Goal: Task Accomplishment & Management: Use online tool/utility

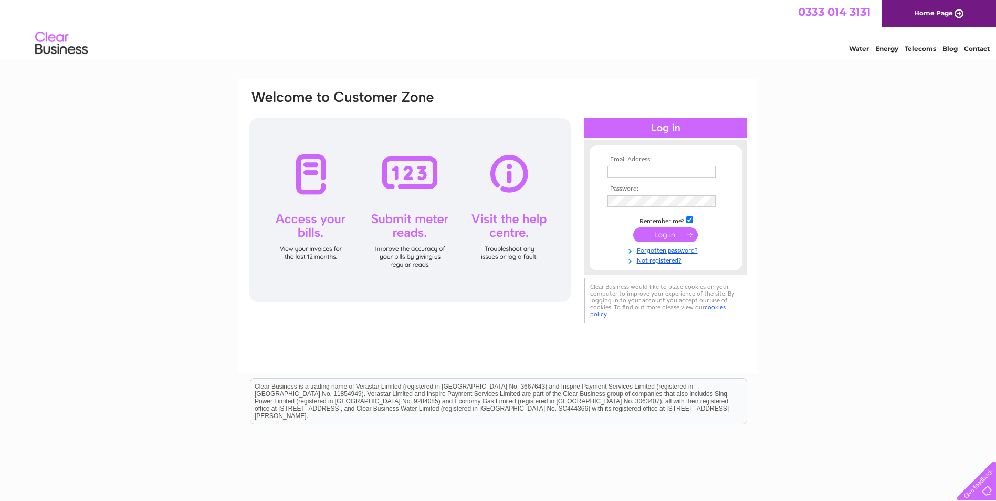
type input "David.Armstrong@aecom.com"
click at [652, 236] on input "submit" at bounding box center [665, 234] width 65 height 15
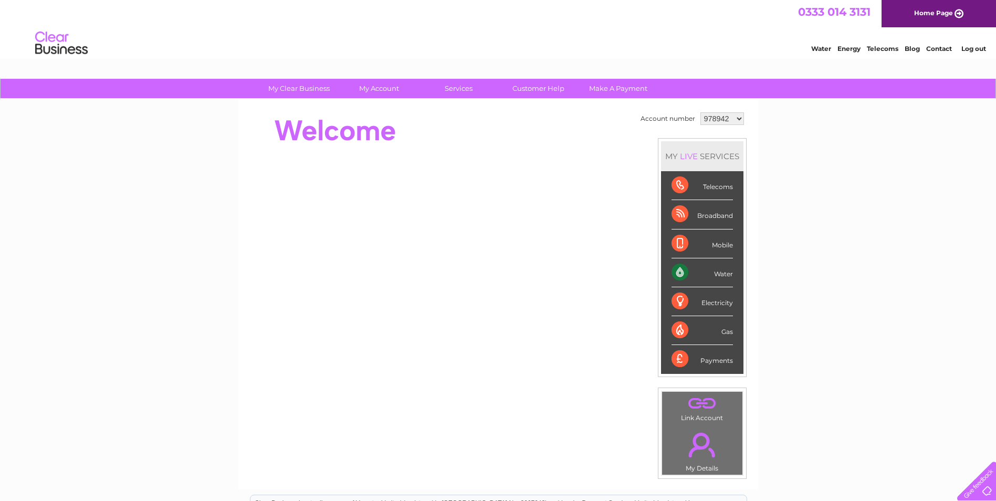
click at [681, 276] on div "Water" at bounding box center [702, 272] width 61 height 29
click at [727, 118] on select "978942 1138351" at bounding box center [723, 118] width 44 height 13
select select "1138351"
click at [701, 112] on select "978942 1138351" at bounding box center [723, 118] width 44 height 13
click at [720, 274] on div "Water" at bounding box center [702, 272] width 61 height 29
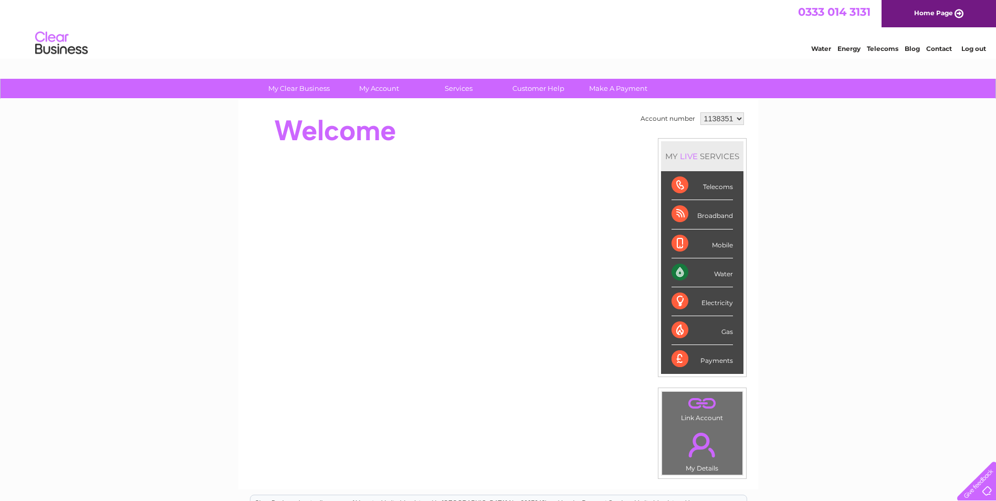
click at [674, 274] on div "Water" at bounding box center [702, 272] width 61 height 29
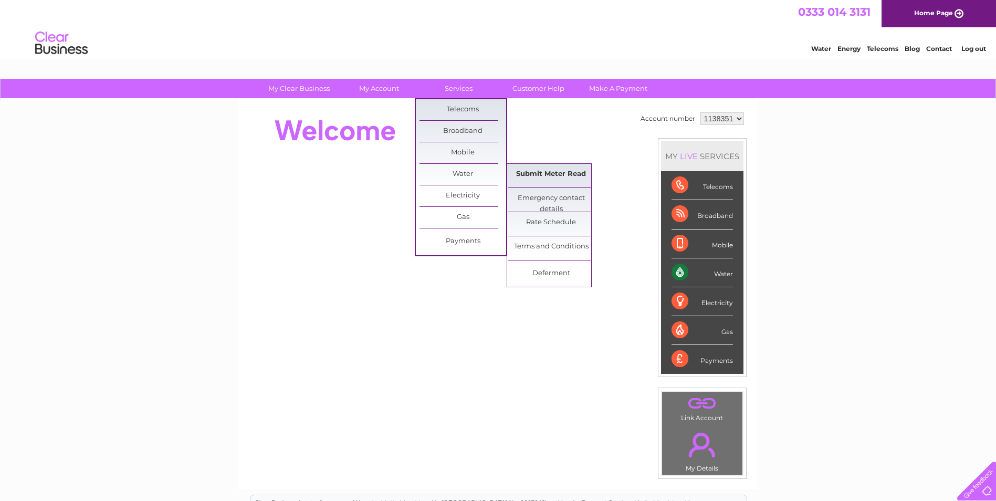
click at [557, 180] on link "Submit Meter Read" at bounding box center [551, 174] width 87 height 21
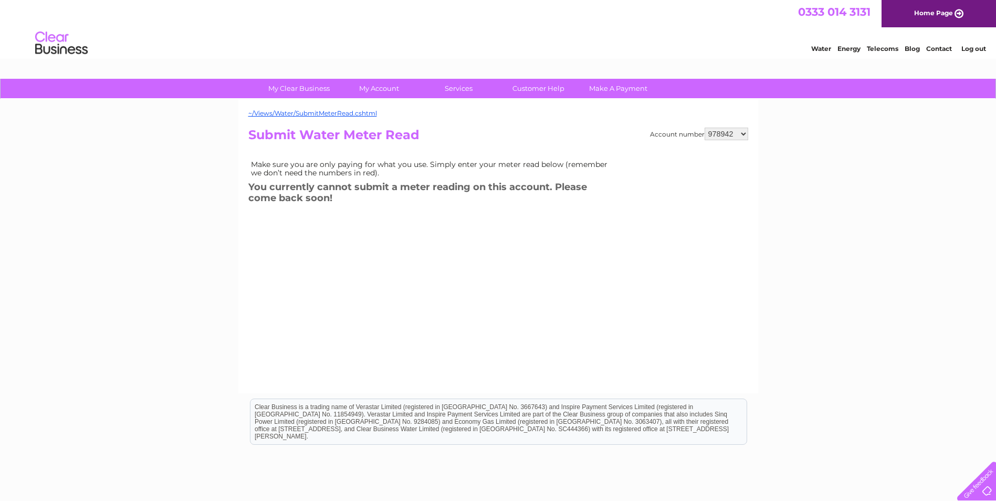
click at [713, 134] on select "978942 1138351" at bounding box center [727, 134] width 44 height 13
select select "1138351"
click at [705, 128] on select "978942 1138351" at bounding box center [727, 134] width 44 height 13
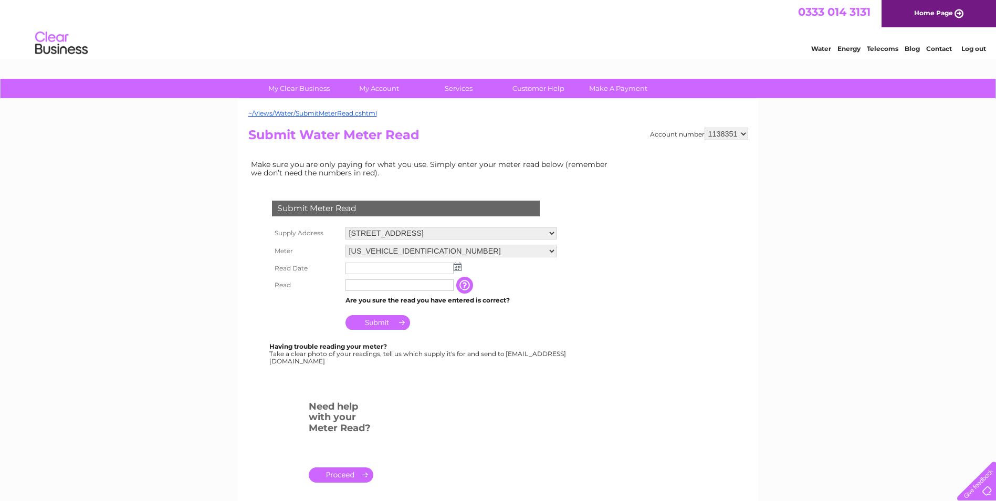
click at [454, 268] on img at bounding box center [458, 267] width 8 height 8
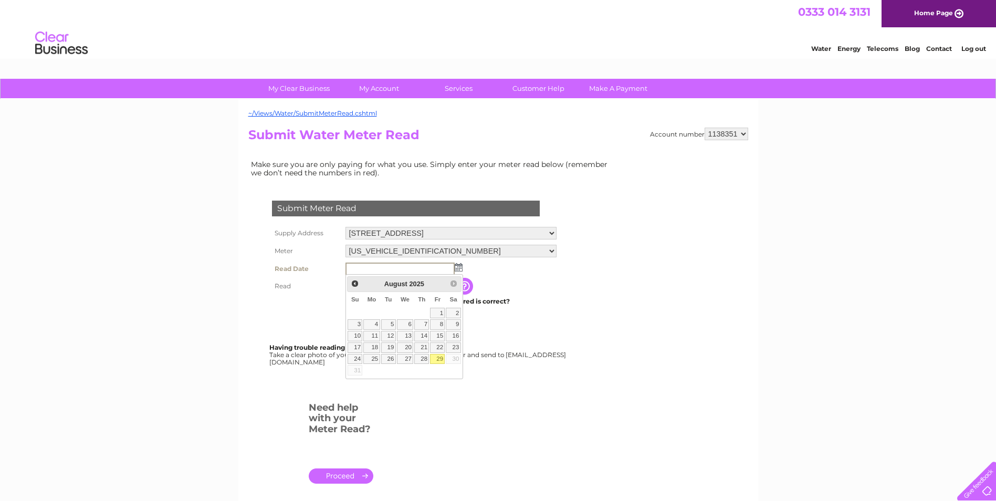
click at [441, 357] on link "29" at bounding box center [437, 359] width 15 height 11
type input "2025/08/29"
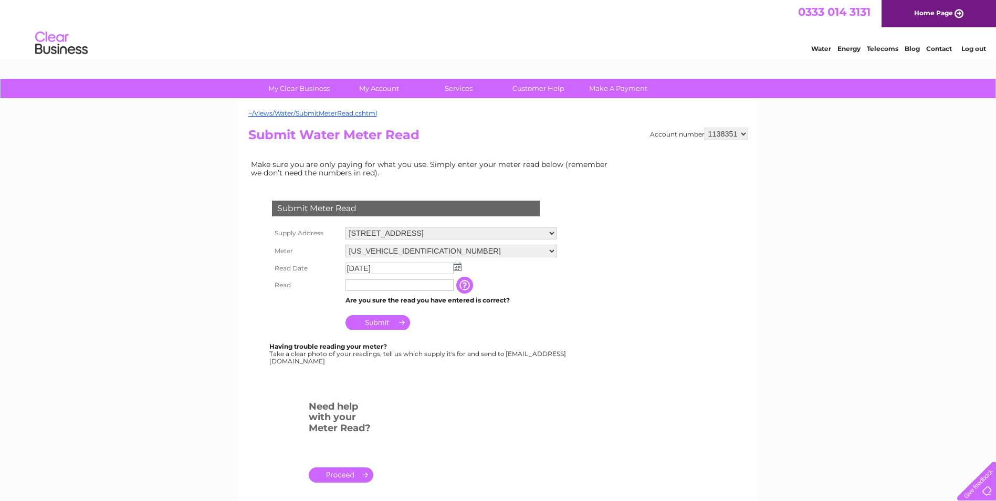
click at [416, 289] on input "text" at bounding box center [400, 285] width 108 height 12
type input "00216"
click at [388, 326] on input "Submit" at bounding box center [378, 322] width 65 height 15
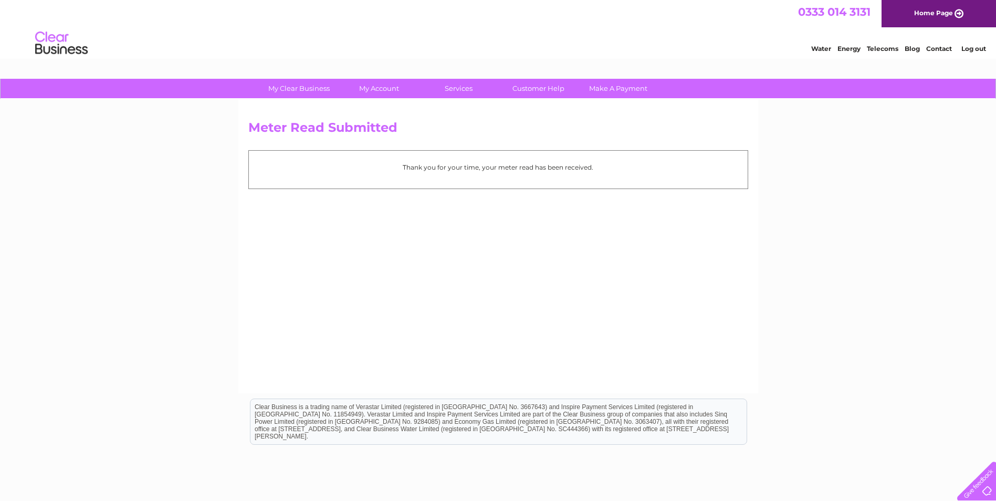
click at [972, 47] on link "Log out" at bounding box center [974, 49] width 25 height 8
